Goal: Obtain resource: Obtain resource

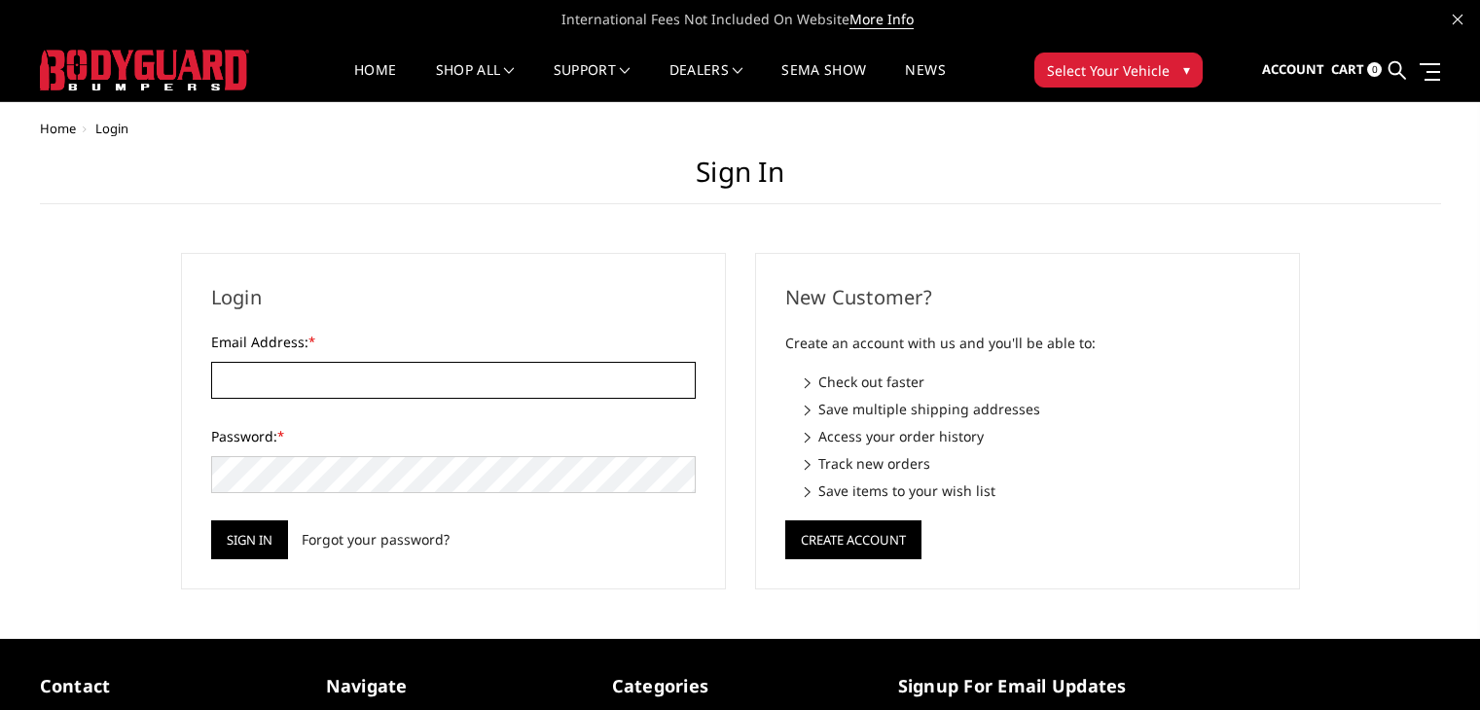
type input "[PERSON_NAME][EMAIL_ADDRESS][DOMAIN_NAME]"
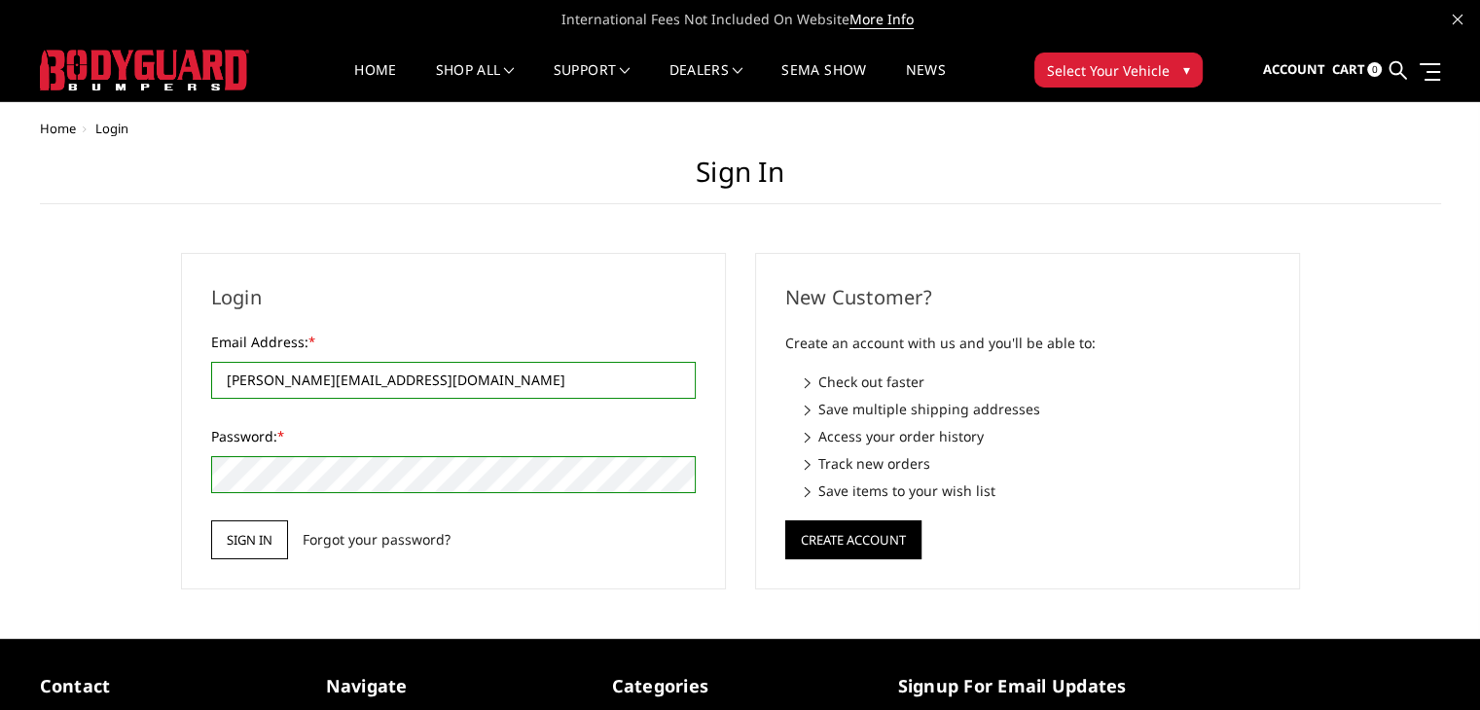
click at [249, 554] on input "Sign in" at bounding box center [249, 539] width 77 height 39
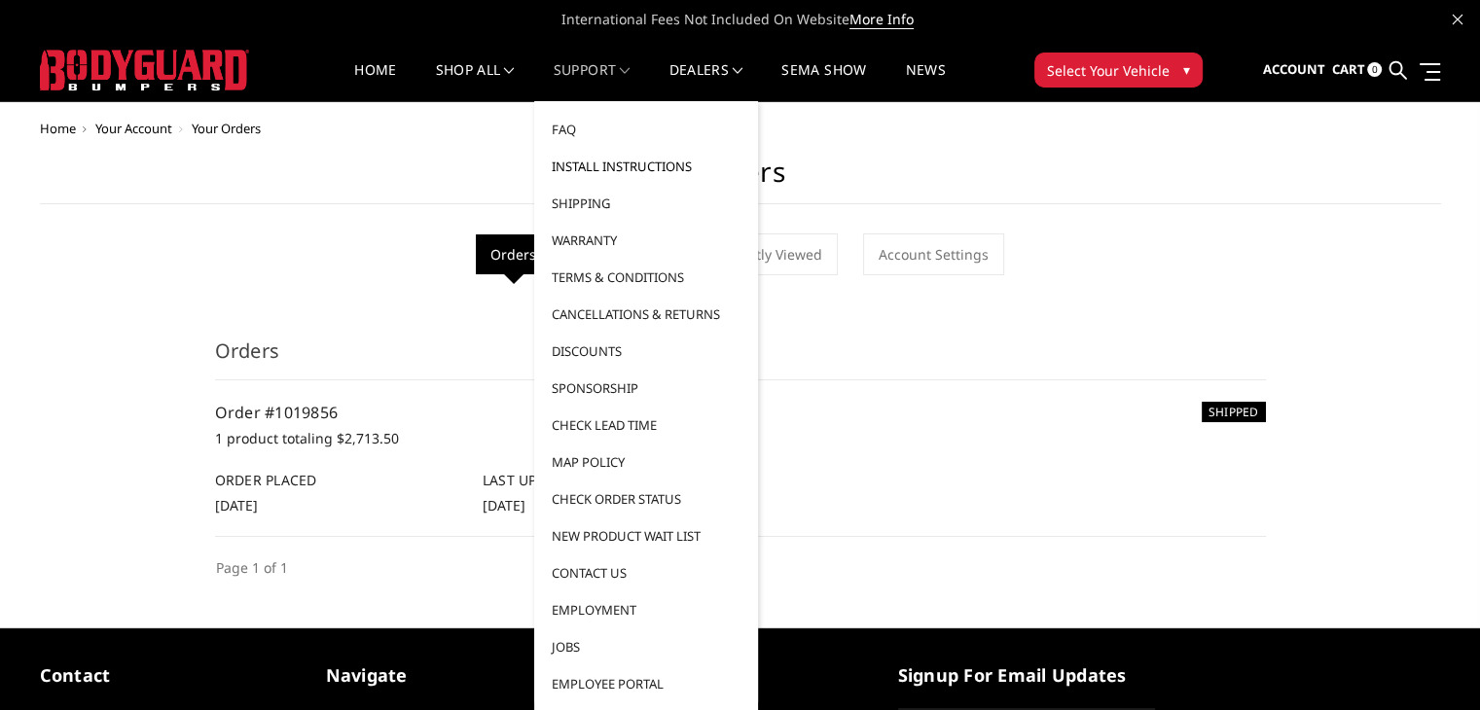
click at [629, 175] on link "Install Instructions" at bounding box center [646, 166] width 208 height 37
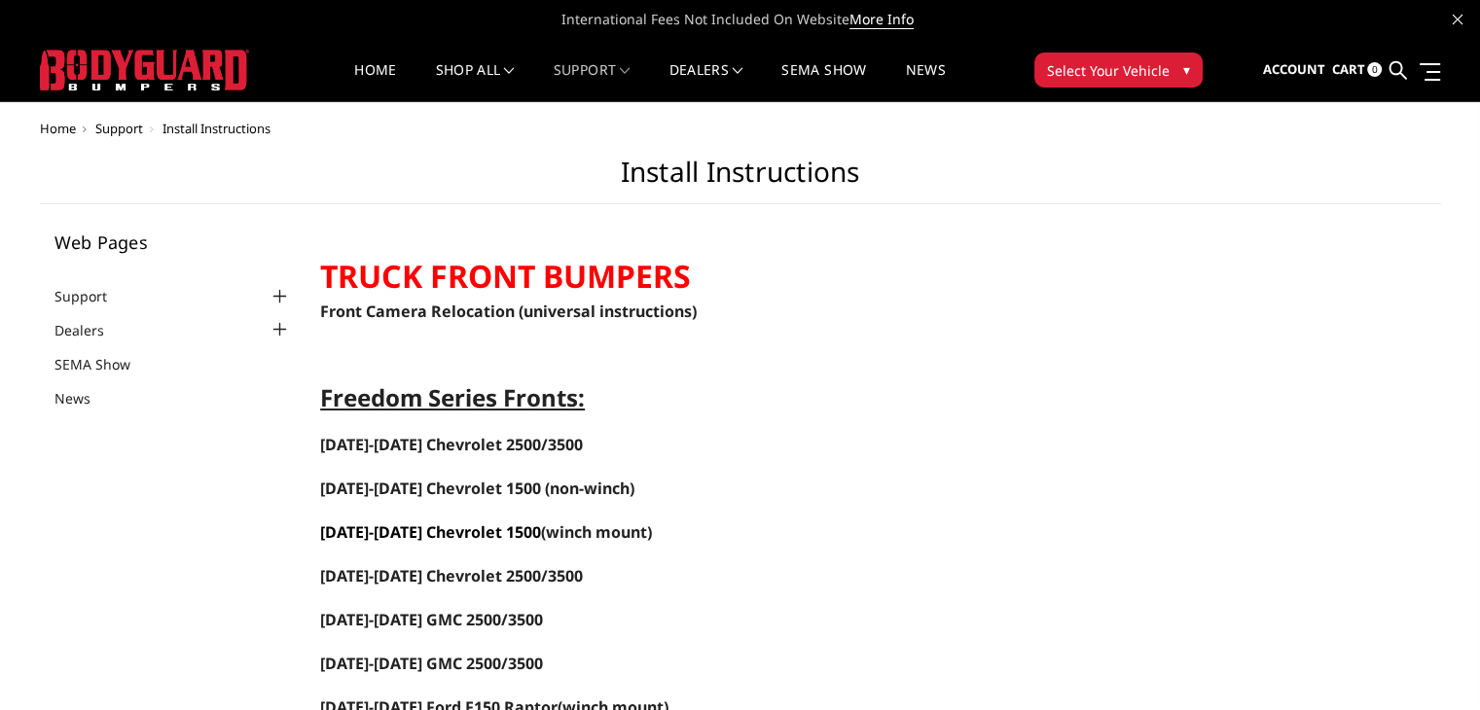
click at [432, 533] on link "2022-2025 Chevrolet 1500" at bounding box center [430, 531] width 221 height 21
